Goal: Task Accomplishment & Management: Use online tool/utility

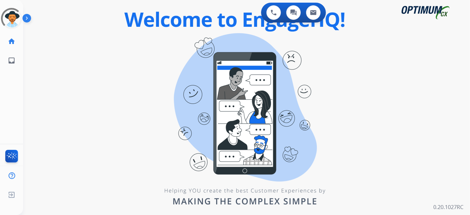
click at [420, 120] on div "0 Voice Interactions 0 Chat Interactions 0 Email Interactions swap_horiz Break …" at bounding box center [246, 107] width 447 height 215
drag, startPoint x: 223, startPoint y: 79, endPoint x: 214, endPoint y: 78, distance: 8.7
click at [223, 79] on div "0 Voice Interactions 0 Chat Interactions 0 Email Interactions swap_horiz Break …" at bounding box center [246, 107] width 447 height 215
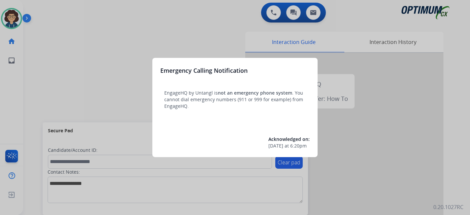
click at [38, 107] on div at bounding box center [235, 107] width 470 height 215
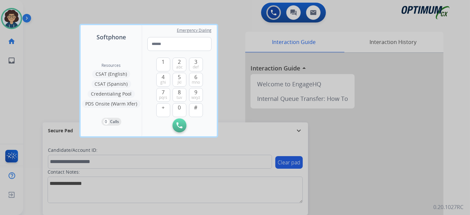
click at [39, 101] on div at bounding box center [235, 107] width 470 height 215
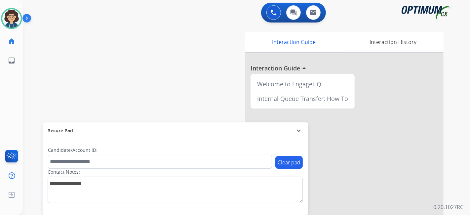
click at [174, 99] on div "swap_horiz Break voice bridge close_fullscreen Connect 3-Way Call merge_type Se…" at bounding box center [238, 161] width 431 height 275
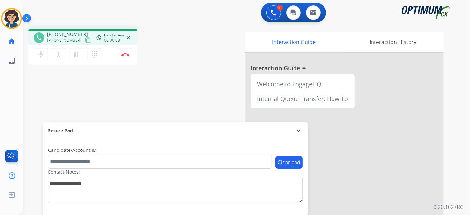
click at [85, 39] on mat-icon "content_copy" at bounding box center [88, 40] width 6 height 6
click at [193, 98] on div "phone [PHONE_NUMBER] [PHONE_NUMBER] content_copy access_time Call metrics Queue…" at bounding box center [238, 161] width 431 height 275
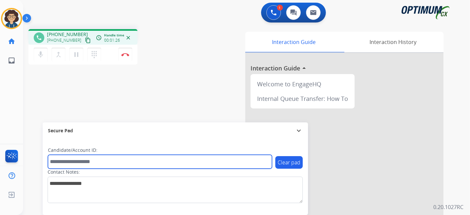
click at [101, 162] on input "text" at bounding box center [160, 162] width 224 height 14
paste input "*******"
type input "*******"
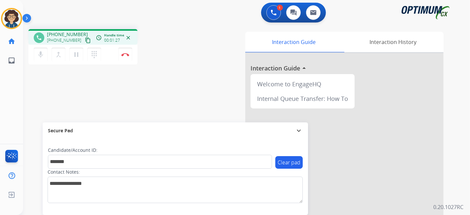
click at [134, 102] on div "phone [PHONE_NUMBER] [PHONE_NUMBER] content_copy access_time Call metrics Queue…" at bounding box center [238, 161] width 431 height 275
click at [129, 55] on button "Disconnect" at bounding box center [125, 55] width 14 height 14
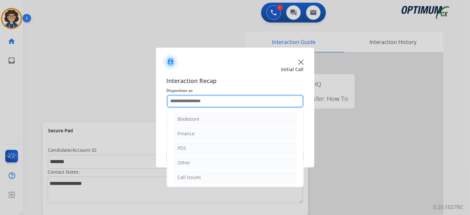
click at [228, 99] on input "text" at bounding box center [234, 100] width 137 height 13
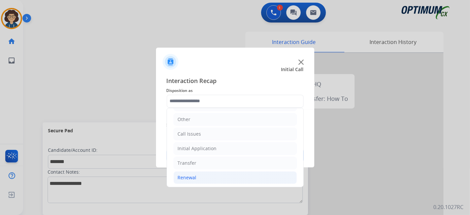
click at [225, 172] on li "Renewal" at bounding box center [234, 177] width 123 height 13
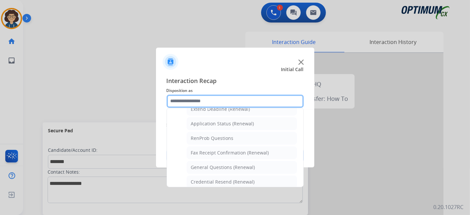
scroll to position [172, 0]
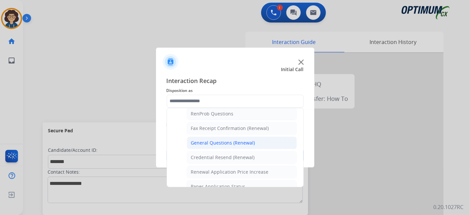
click at [277, 145] on li "General Questions (Renewal)" at bounding box center [242, 142] width 110 height 13
type input "**********"
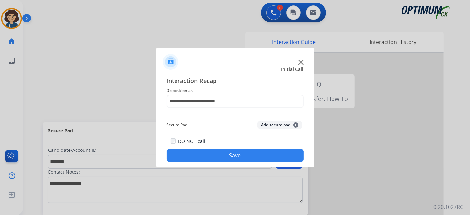
click at [274, 123] on button "Add secure pad +" at bounding box center [279, 125] width 45 height 8
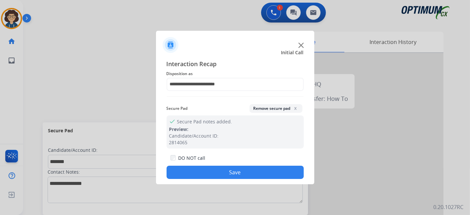
click at [236, 168] on button "Save" at bounding box center [234, 171] width 137 height 13
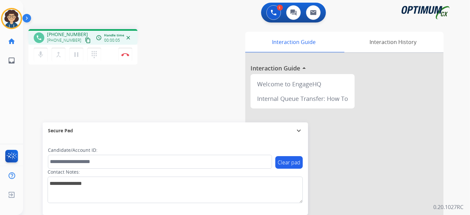
click at [85, 40] on mat-icon "content_copy" at bounding box center [88, 40] width 6 height 6
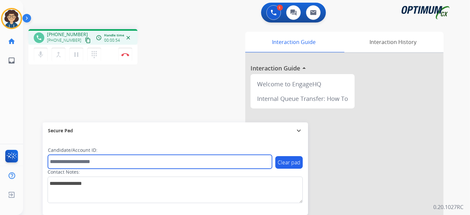
click at [109, 167] on input "text" at bounding box center [160, 162] width 224 height 14
paste input "*******"
type input "*******"
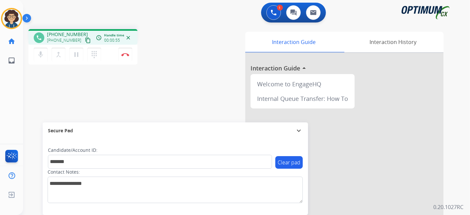
click at [159, 105] on div "phone +17865727009 +17865727009 content_copy access_time Call metrics Queue 00:…" at bounding box center [238, 161] width 431 height 275
click at [130, 53] on button "Disconnect" at bounding box center [125, 55] width 14 height 14
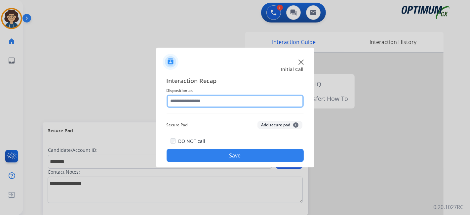
click at [221, 103] on input "text" at bounding box center [234, 100] width 137 height 13
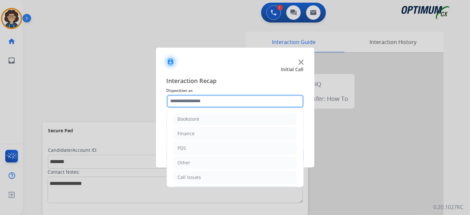
scroll to position [43, 0]
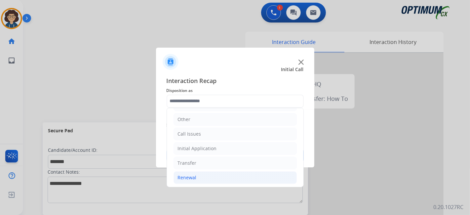
click at [228, 177] on li "Renewal" at bounding box center [234, 177] width 123 height 13
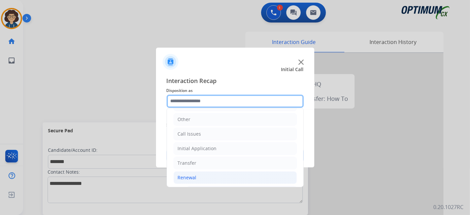
scroll to position [227, 0]
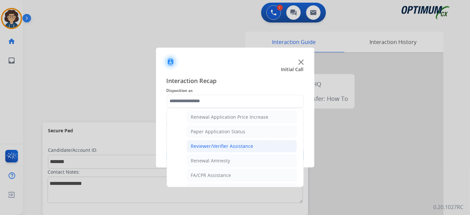
click at [251, 143] on div "Reviewer/Verifier Assistance" at bounding box center [222, 146] width 62 height 7
type input "**********"
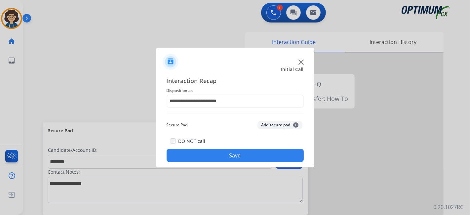
click at [274, 126] on button "Add secure pad +" at bounding box center [279, 125] width 45 height 8
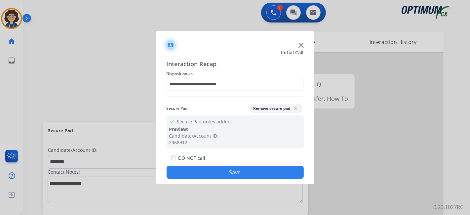
click at [237, 171] on button "Save" at bounding box center [234, 171] width 137 height 13
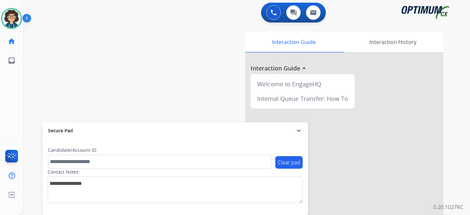
click at [165, 62] on div "swap_horiz Break voice bridge close_fullscreen Connect 3-Way Call merge_type Se…" at bounding box center [238, 161] width 431 height 275
click at [203, 69] on div "Interaction Guide Interaction History Interaction Guide arrow_drop_up Welcome t…" at bounding box center [320, 166] width 246 height 268
click at [18, 17] on img at bounding box center [11, 18] width 18 height 18
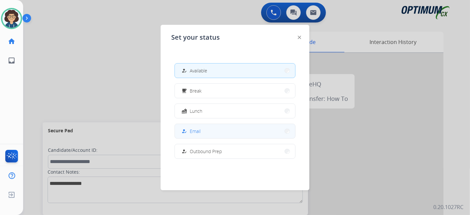
click at [196, 127] on div "how_to_reg Email" at bounding box center [190, 131] width 20 height 8
